Goal: Task Accomplishment & Management: Complete application form

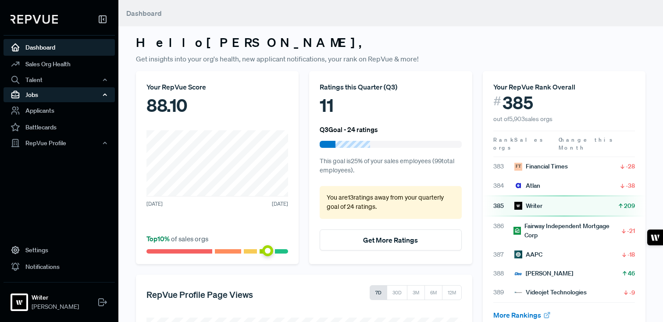
click at [51, 96] on div "Jobs" at bounding box center [59, 94] width 111 height 15
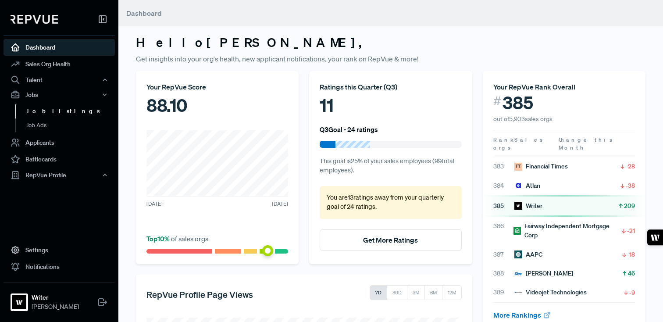
click at [49, 109] on link "Job Listings" at bounding box center [70, 111] width 111 height 14
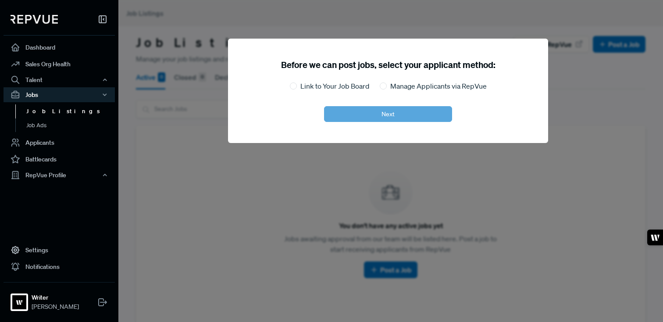
click at [398, 73] on div "Before we can post jobs, select your applicant method: Link to Your Job Board M…" at bounding box center [388, 91] width 320 height 104
click at [344, 80] on div "Before we can post jobs, select your applicant method: Link to Your Job Board M…" at bounding box center [388, 91] width 320 height 104
click at [344, 86] on label "Link to Your Job Board" at bounding box center [334, 86] width 69 height 11
click at [297, 86] on input "Link to Your Job Board" at bounding box center [293, 85] width 7 height 7
radio input "true"
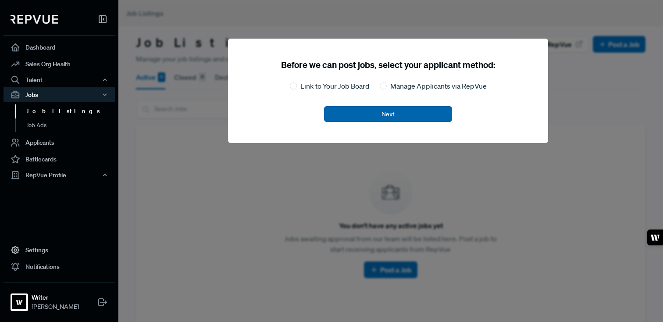
click at [387, 111] on button "Next" at bounding box center [388, 114] width 128 height 16
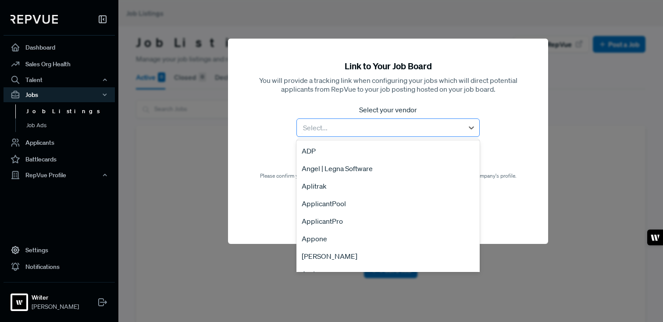
click at [363, 136] on div "Select..." at bounding box center [387, 127] width 183 height 18
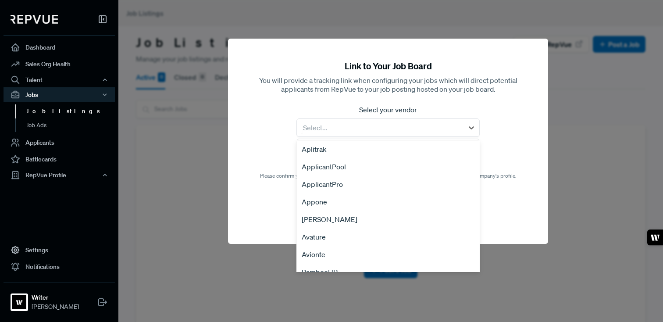
scroll to position [38, 0]
click at [336, 218] on div "[PERSON_NAME]" at bounding box center [387, 219] width 183 height 18
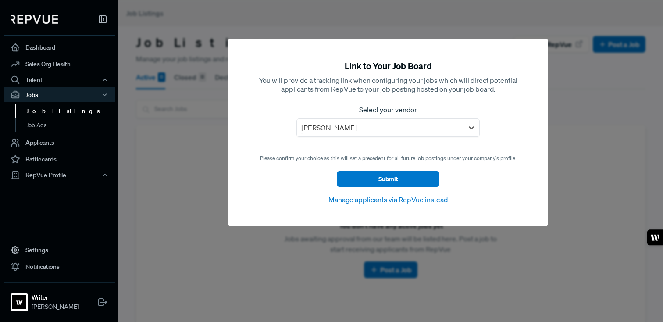
click at [378, 206] on div "Link to Your Job Board You will provide a tracking link when configuring your j…" at bounding box center [388, 133] width 320 height 188
click at [378, 203] on button "Manage applicants via RepVue instead" at bounding box center [388, 199] width 124 height 11
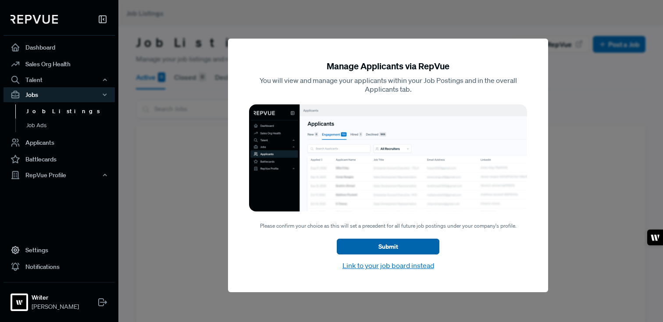
click at [383, 243] on button "Submit" at bounding box center [388, 246] width 103 height 16
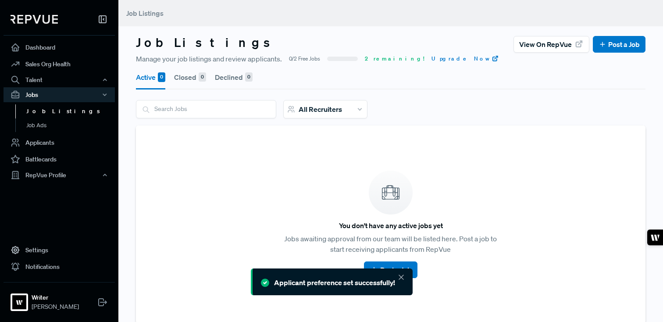
scroll to position [39, 0]
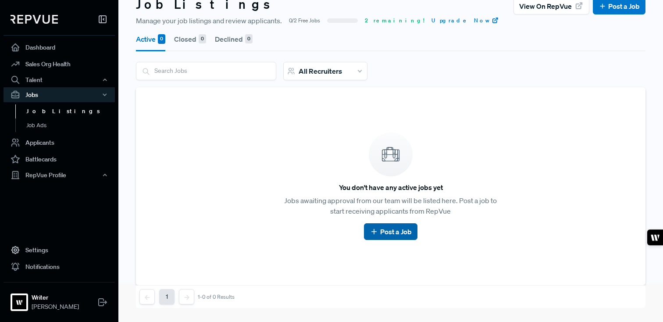
click at [384, 235] on link "Post a Job" at bounding box center [390, 231] width 42 height 11
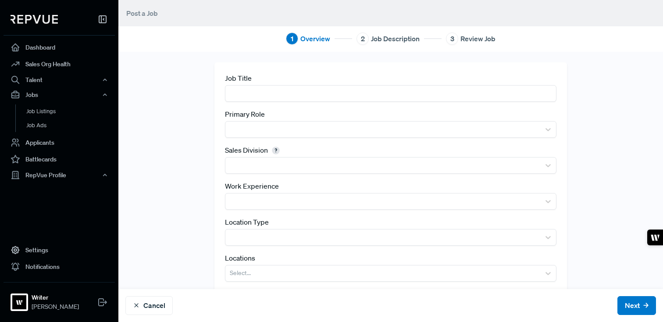
click at [454, 38] on div "3" at bounding box center [452, 38] width 12 height 12
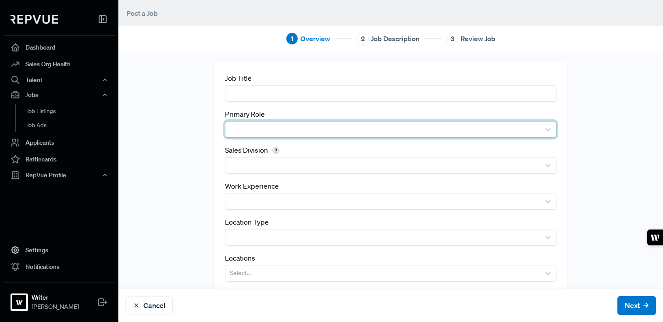
scroll to position [21, 0]
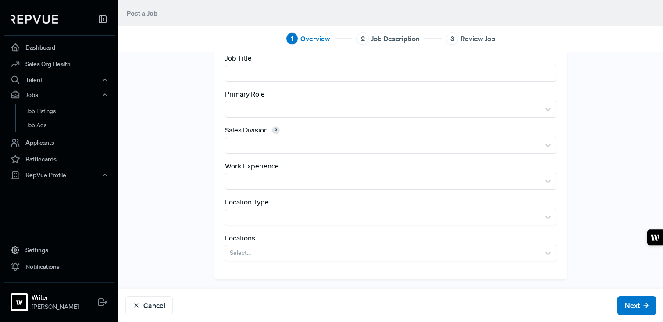
click at [151, 316] on div "Cancel Next" at bounding box center [390, 305] width 544 height 33
click at [151, 311] on button "Cancel" at bounding box center [148, 305] width 47 height 19
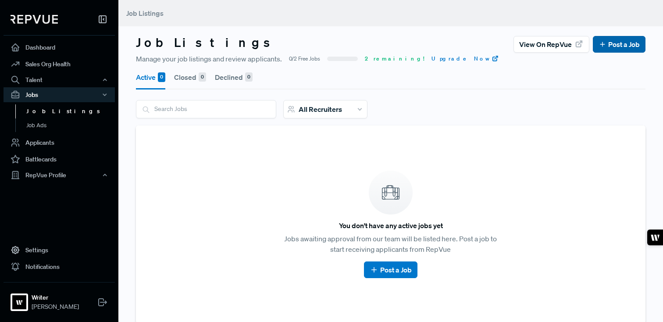
click at [610, 41] on link "Post a Job" at bounding box center [618, 44] width 41 height 11
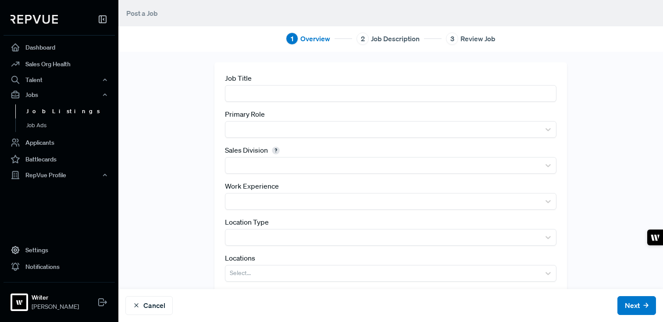
click at [43, 109] on link "Job Listings" at bounding box center [70, 111] width 111 height 14
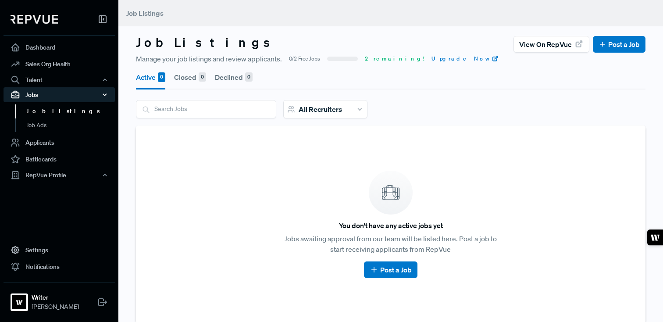
click at [102, 95] on icon "button" at bounding box center [105, 95] width 6 height 6
click at [107, 95] on icon "button" at bounding box center [105, 95] width 6 height 6
click at [169, 110] on input "search" at bounding box center [205, 108] width 139 height 17
click at [53, 128] on link "Job Ads" at bounding box center [70, 125] width 111 height 14
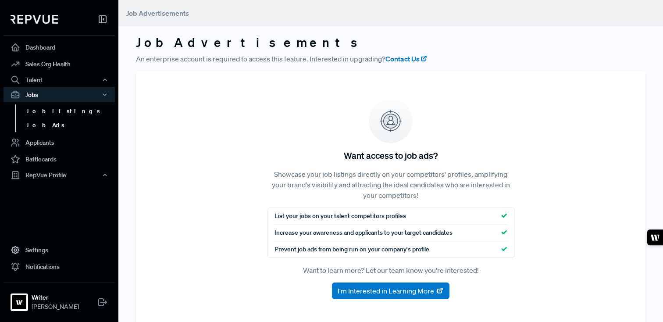
click at [53, 115] on link "Job Listings" at bounding box center [70, 111] width 111 height 14
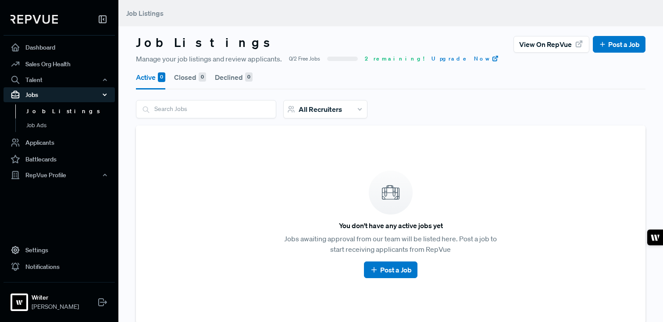
click at [107, 92] on icon "button" at bounding box center [105, 95] width 6 height 6
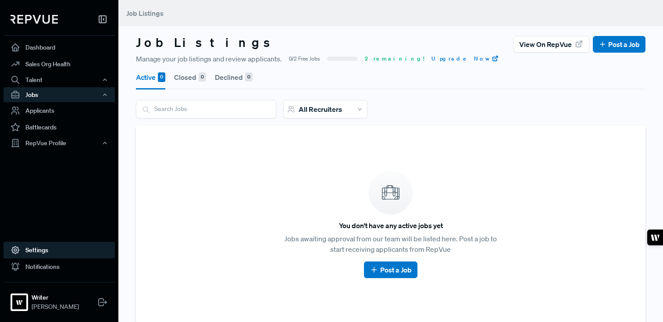
click at [55, 255] on link "Settings" at bounding box center [59, 250] width 111 height 17
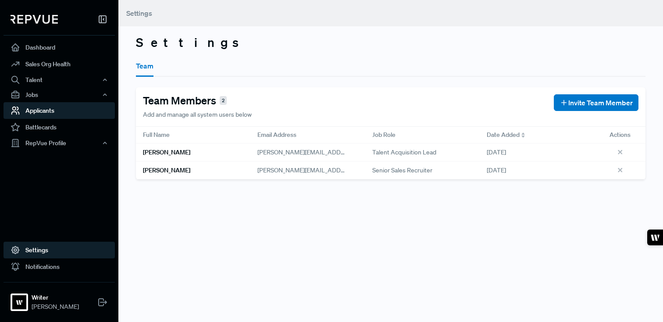
click at [55, 108] on link "Applicants" at bounding box center [59, 110] width 111 height 17
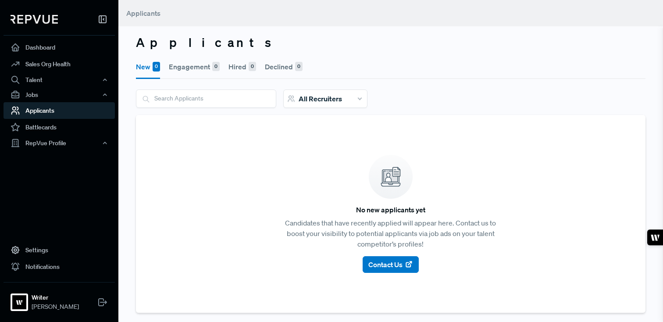
click at [198, 95] on input "search" at bounding box center [205, 98] width 139 height 17
click at [195, 64] on button "Engagement 0" at bounding box center [194, 66] width 51 height 25
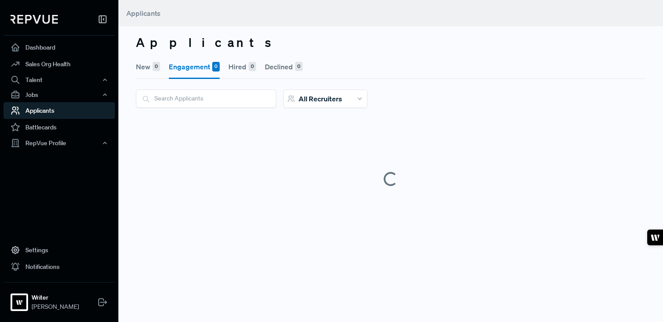
click at [284, 68] on button "Declined 0" at bounding box center [284, 66] width 38 height 25
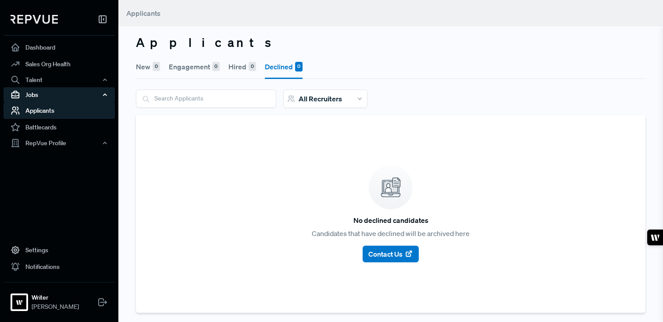
click at [64, 98] on div "Jobs" at bounding box center [59, 94] width 111 height 15
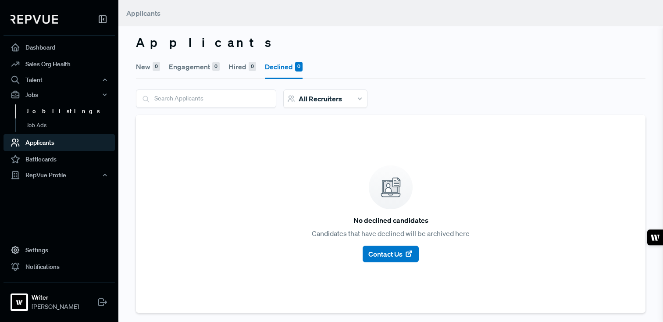
click at [48, 117] on link "Job Listings" at bounding box center [70, 111] width 111 height 14
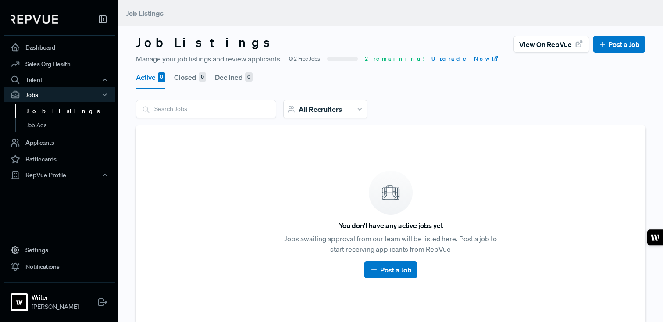
click at [46, 109] on link "Job Listings" at bounding box center [70, 111] width 111 height 14
click at [46, 107] on link "Job Listings" at bounding box center [70, 111] width 111 height 14
click at [396, 269] on link "Post a Job" at bounding box center [390, 269] width 42 height 11
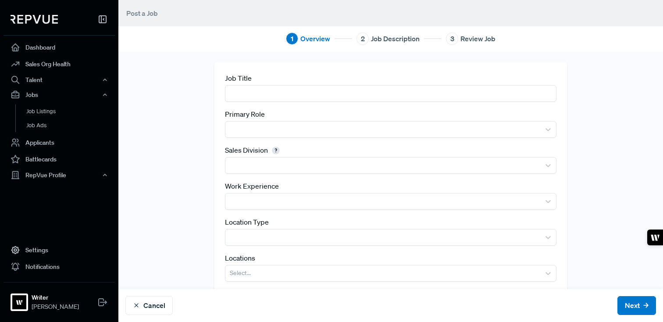
click at [291, 100] on input "text" at bounding box center [390, 93] width 331 height 16
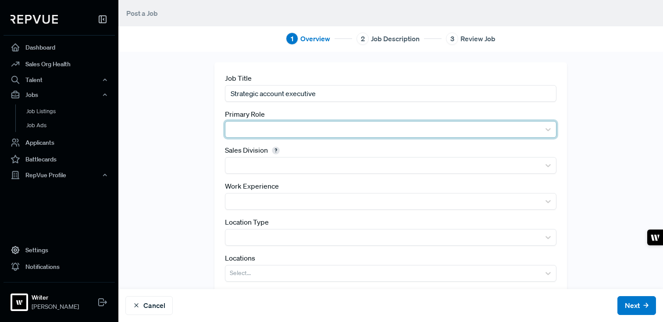
type input "Strategic account executive"
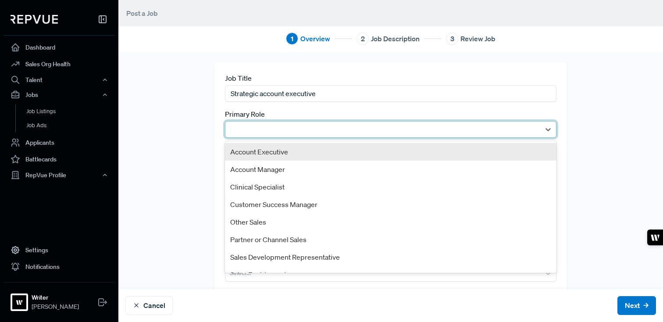
click at [279, 132] on div at bounding box center [383, 129] width 306 height 12
click at [276, 151] on div "Account Executive" at bounding box center [390, 152] width 331 height 18
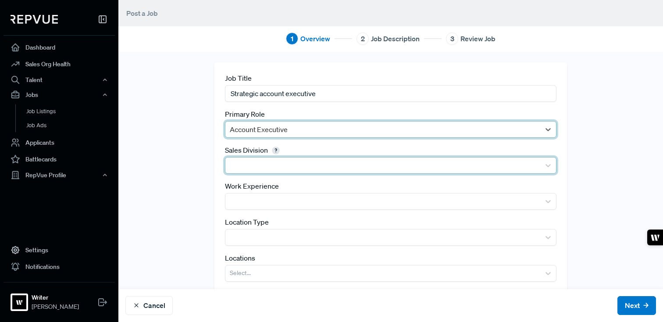
click at [281, 167] on div at bounding box center [383, 165] width 306 height 12
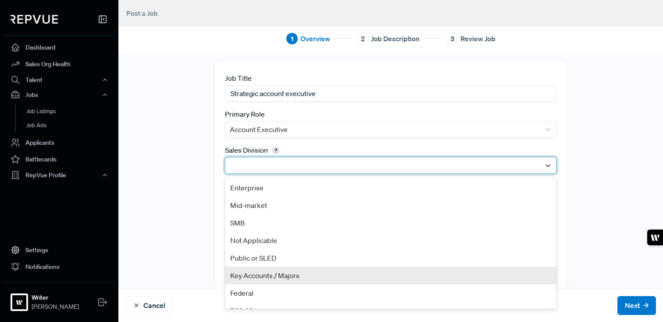
click at [285, 274] on div "Key Accounts / Majors" at bounding box center [390, 275] width 331 height 18
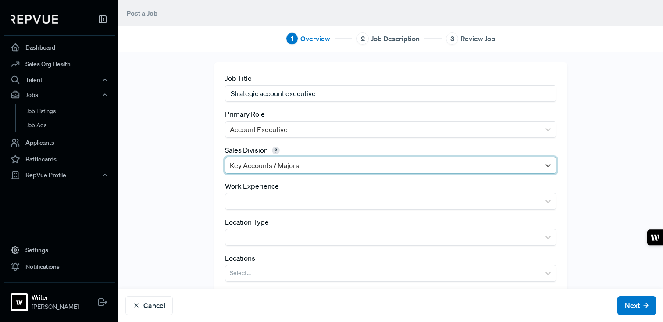
click at [180, 197] on div "Job Title Strategic account executive Primary Role Account Executive Sales Divi…" at bounding box center [390, 180] width 544 height 236
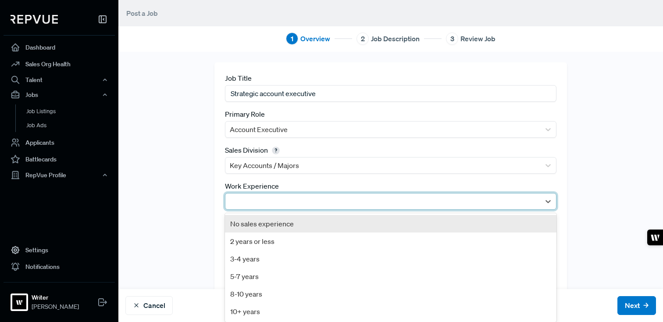
click at [259, 202] on div at bounding box center [383, 201] width 306 height 12
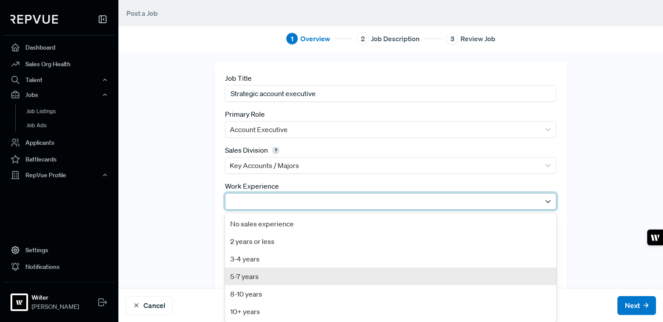
click at [256, 268] on div "5-7 years" at bounding box center [390, 276] width 331 height 18
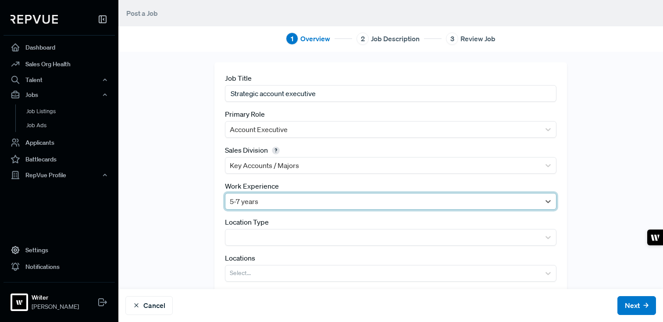
click at [198, 210] on div "Job Title Strategic account executive Primary Role Account Executive Sales Divi…" at bounding box center [390, 180] width 544 height 236
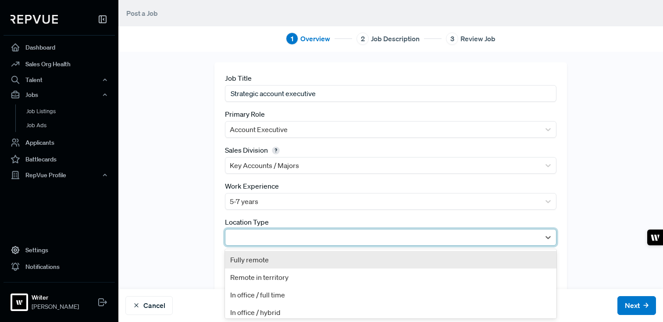
click at [238, 234] on div at bounding box center [383, 237] width 306 height 12
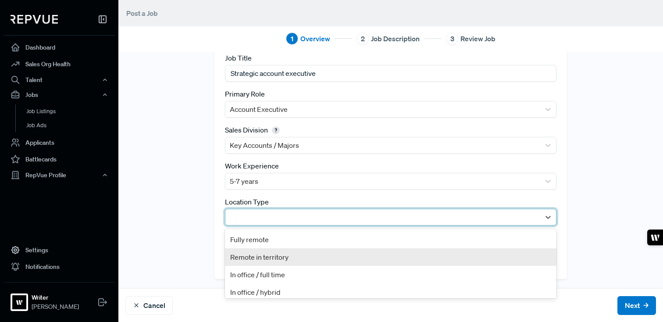
scroll to position [4, 0]
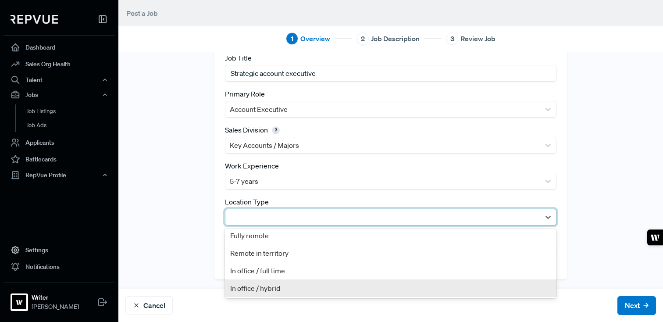
click at [291, 287] on div "In office / hybrid" at bounding box center [390, 288] width 331 height 18
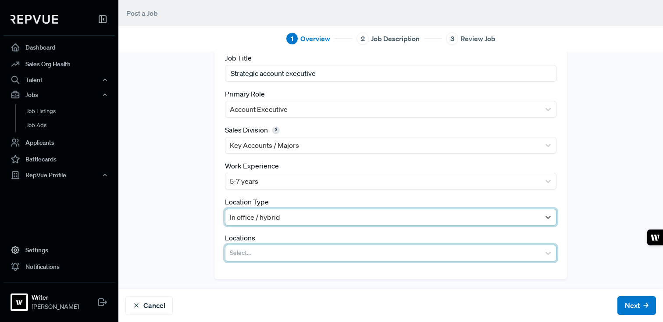
click at [259, 257] on div at bounding box center [383, 253] width 306 height 12
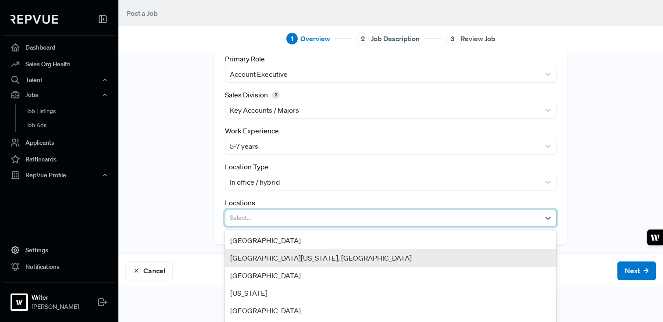
click at [263, 257] on div "[GEOGRAPHIC_DATA][US_STATE], [GEOGRAPHIC_DATA]" at bounding box center [390, 258] width 331 height 18
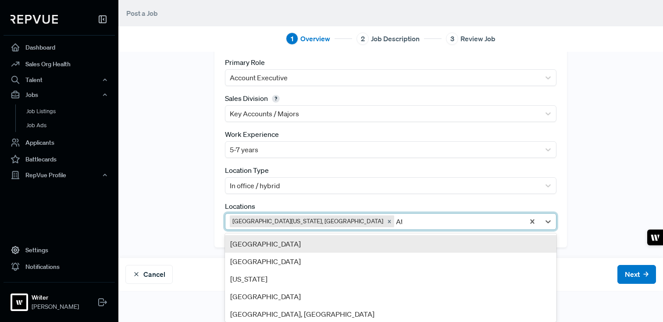
type input "Atl"
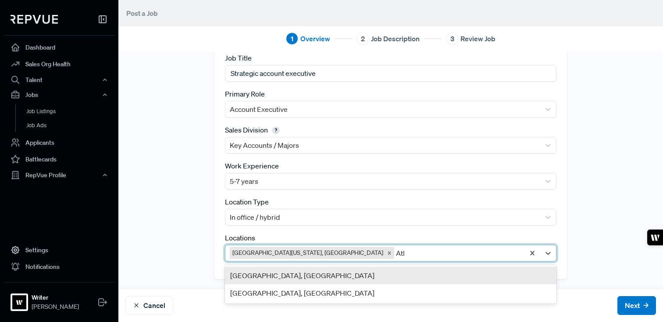
scroll to position [52, 0]
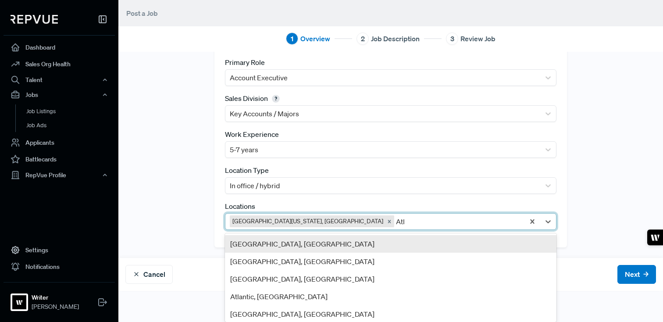
click at [330, 248] on div "[GEOGRAPHIC_DATA], [GEOGRAPHIC_DATA]" at bounding box center [390, 244] width 331 height 18
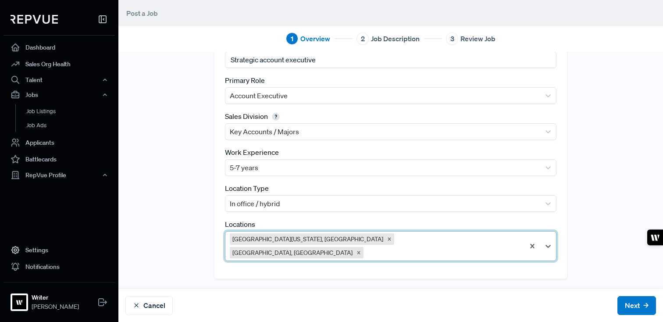
scroll to position [21, 0]
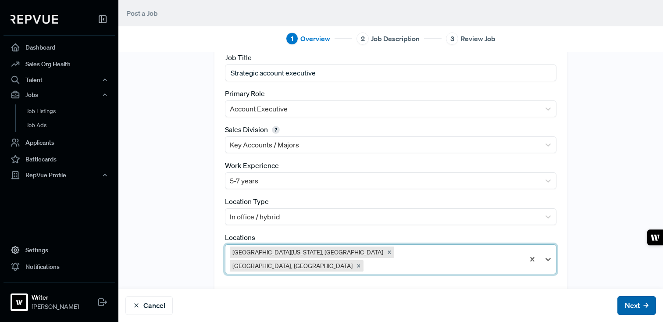
click at [641, 306] on button "Next" at bounding box center [636, 305] width 39 height 19
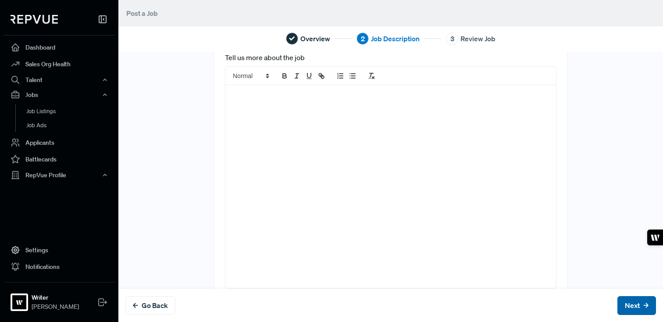
scroll to position [0, 0]
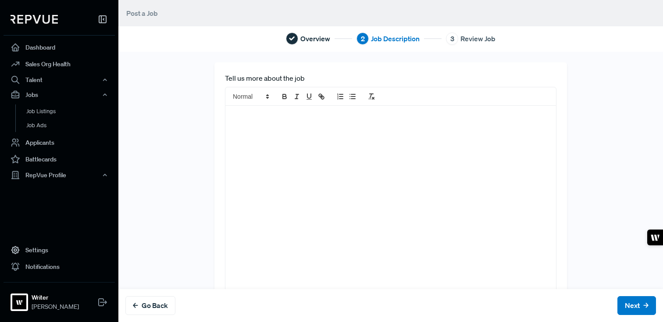
click at [374, 128] on div at bounding box center [390, 207] width 330 height 202
click at [315, 139] on div at bounding box center [390, 207] width 330 height 202
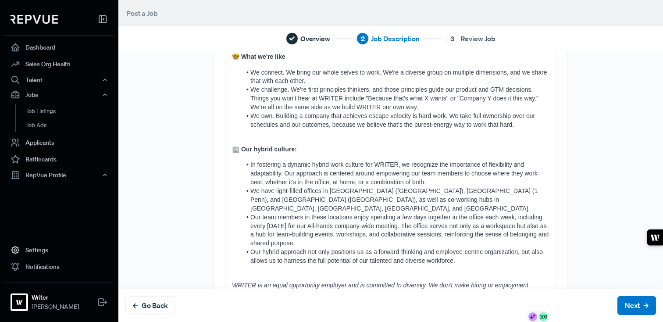
scroll to position [419, 0]
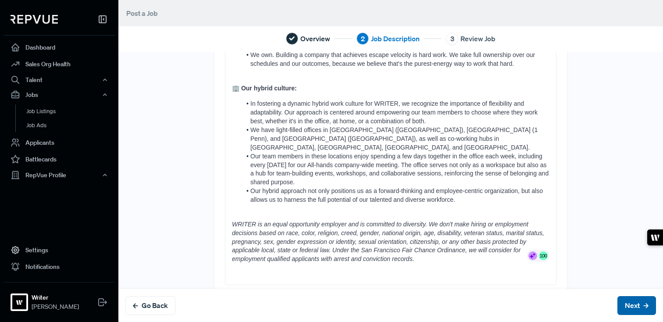
click at [642, 301] on button "Next" at bounding box center [636, 305] width 39 height 19
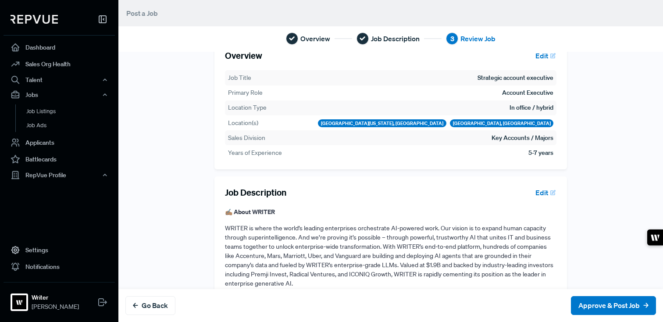
scroll to position [0, 0]
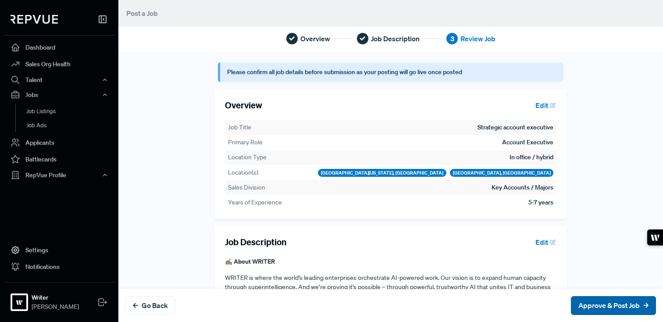
click at [603, 304] on button "Approve & Post Job" at bounding box center [613, 305] width 85 height 19
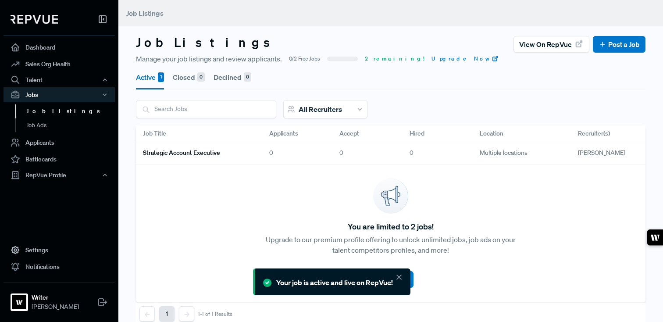
click at [171, 154] on h6 "Strategic account executive" at bounding box center [181, 152] width 77 height 7
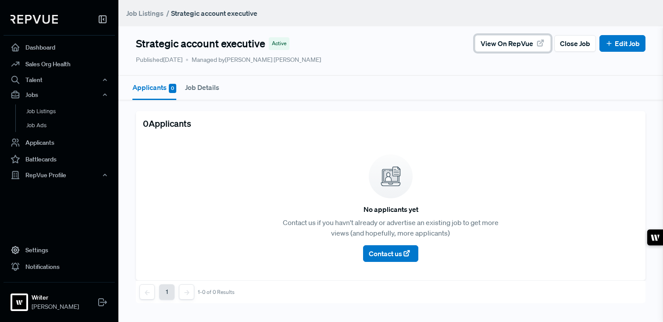
click at [533, 45] on span "View on RepVue" at bounding box center [506, 43] width 53 height 11
click at [64, 51] on link "Dashboard" at bounding box center [59, 47] width 111 height 17
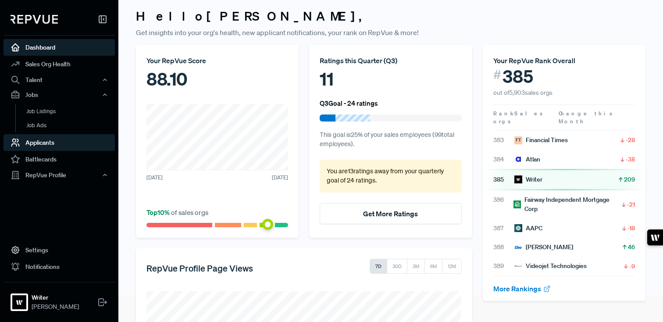
scroll to position [76, 0]
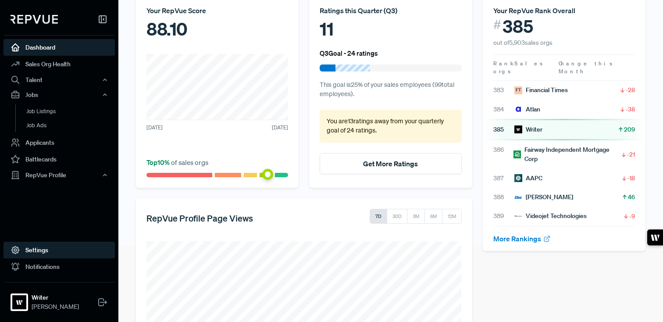
click at [50, 244] on link "Settings" at bounding box center [59, 250] width 111 height 17
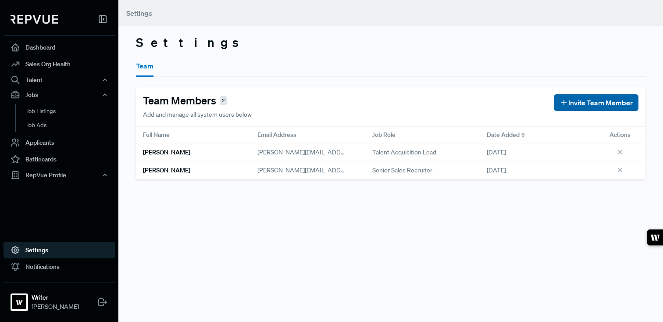
click at [586, 102] on span "Invite Team Member" at bounding box center [600, 102] width 64 height 11
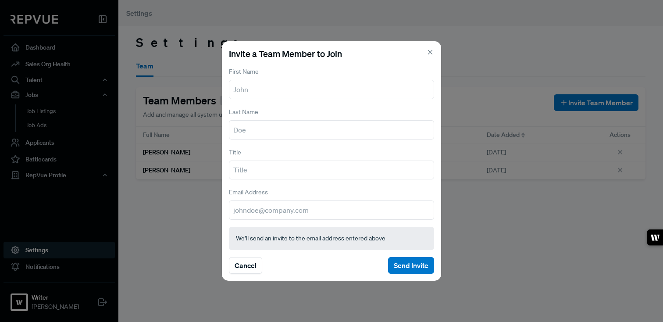
click at [295, 86] on input "text" at bounding box center [331, 89] width 205 height 19
type input "a"
type input "[PERSON_NAME]"
click at [348, 89] on input "[PERSON_NAME]" at bounding box center [331, 89] width 205 height 19
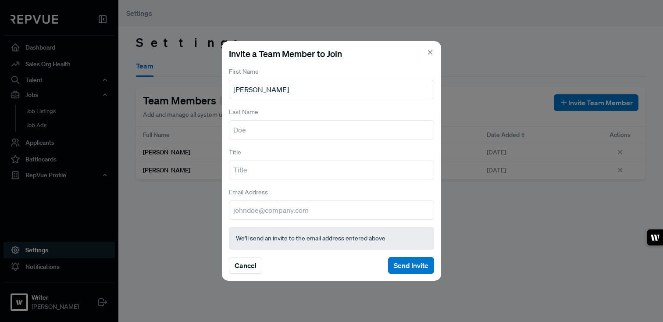
click at [348, 89] on input "[PERSON_NAME]" at bounding box center [331, 89] width 205 height 19
click at [428, 48] on div "Invite a Team Member to Join First Name Last Name Title Email Address We’ll sen…" at bounding box center [331, 161] width 219 height 240
click at [427, 57] on h5 "Invite a Team Member to Join" at bounding box center [331, 53] width 205 height 11
click at [434, 56] on div "Invite a Team Member to Join First Name Last Name Title Email Address We’ll sen…" at bounding box center [331, 161] width 219 height 240
click at [433, 56] on icon at bounding box center [430, 52] width 8 height 8
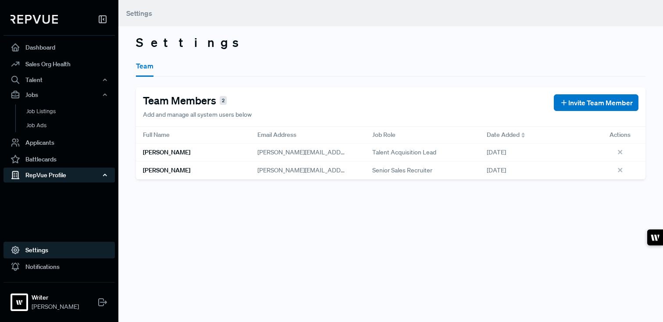
click at [68, 176] on div "RepVue Profile" at bounding box center [59, 174] width 111 height 15
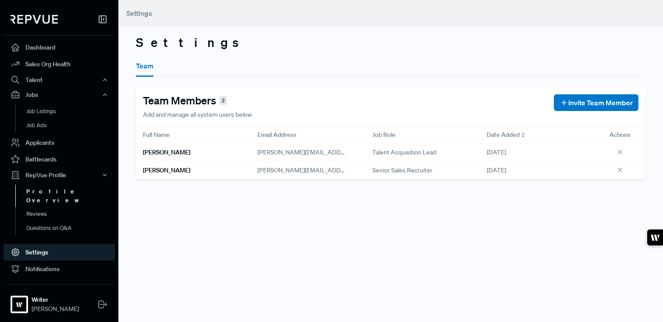
click at [64, 189] on link "Profile Overview" at bounding box center [70, 196] width 111 height 22
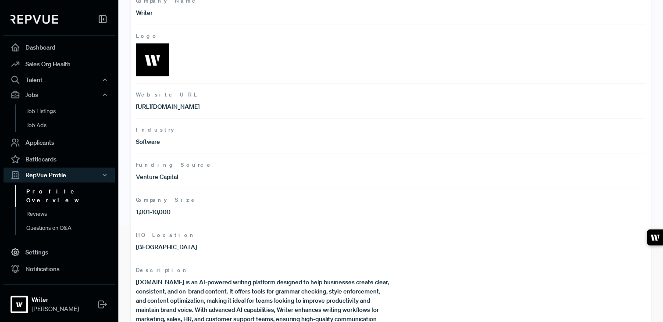
scroll to position [125, 0]
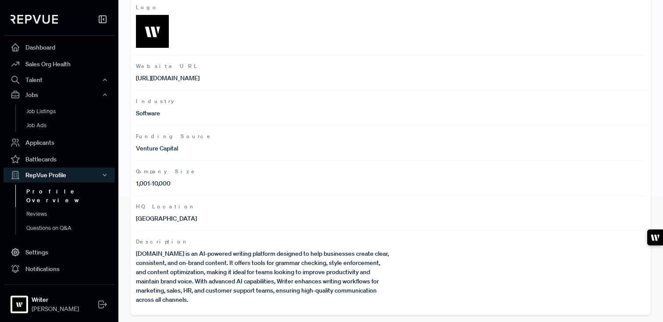
click at [182, 267] on p "[DOMAIN_NAME] is an AI-powered writing platform designed to help businesses cre…" at bounding box center [263, 276] width 255 height 55
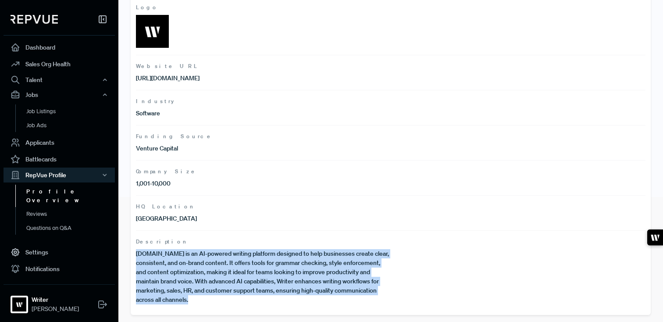
click at [182, 267] on p "[DOMAIN_NAME] is an AI-powered writing platform designed to help businesses cre…" at bounding box center [263, 276] width 255 height 55
click at [43, 245] on link "Settings" at bounding box center [59, 252] width 111 height 17
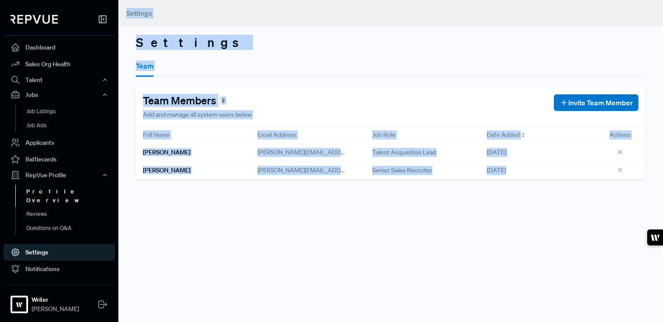
click at [64, 194] on link "Profile Overview" at bounding box center [70, 196] width 111 height 22
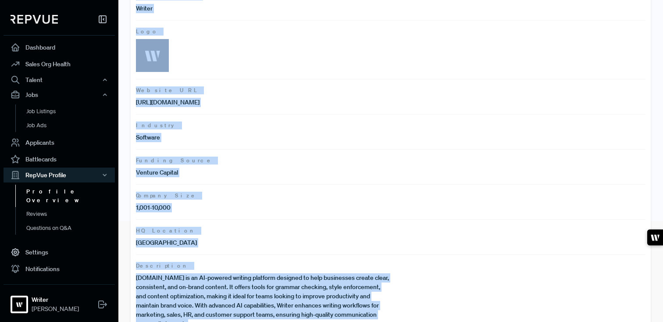
scroll to position [125, 0]
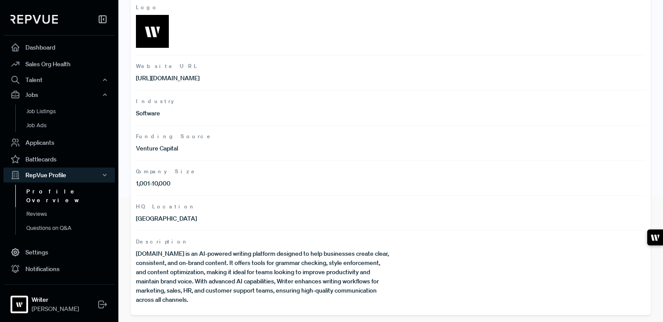
click at [196, 244] on span "Description" at bounding box center [390, 242] width 509 height 8
click at [191, 256] on p "[DOMAIN_NAME] is an AI-powered writing platform designed to help businesses cre…" at bounding box center [263, 276] width 255 height 55
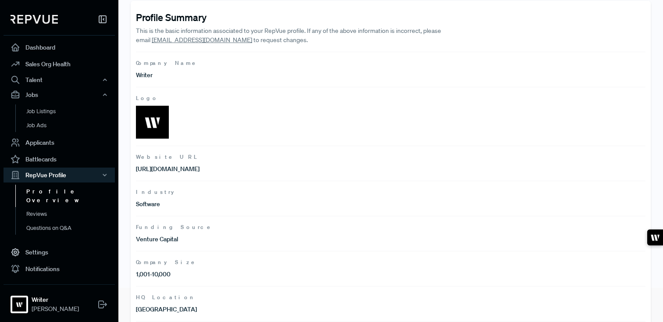
scroll to position [0, 0]
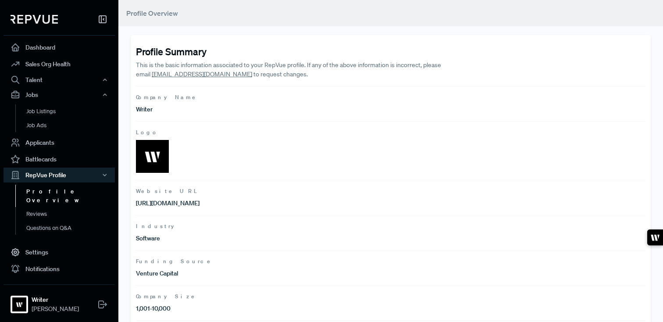
click at [215, 75] on link "[EMAIL_ADDRESS][DOMAIN_NAME]" at bounding box center [202, 74] width 100 height 8
drag, startPoint x: 231, startPoint y: 74, endPoint x: 174, endPoint y: 71, distance: 58.0
click at [174, 71] on p "This is the basic information associated to your RepVue profile. If any of the …" at bounding box center [288, 69] width 305 height 18
click at [217, 96] on span "Company Name" at bounding box center [390, 97] width 509 height 8
drag, startPoint x: 171, startPoint y: 74, endPoint x: 228, endPoint y: 75, distance: 57.4
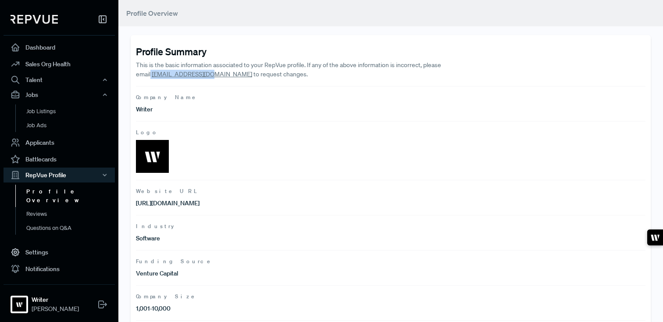
click at [228, 75] on p "This is the basic information associated to your RepVue profile. If any of the …" at bounding box center [288, 69] width 305 height 18
copy p "[EMAIL_ADDRESS][DOMAIN_NAME]"
